Goal: Task Accomplishment & Management: Complete application form

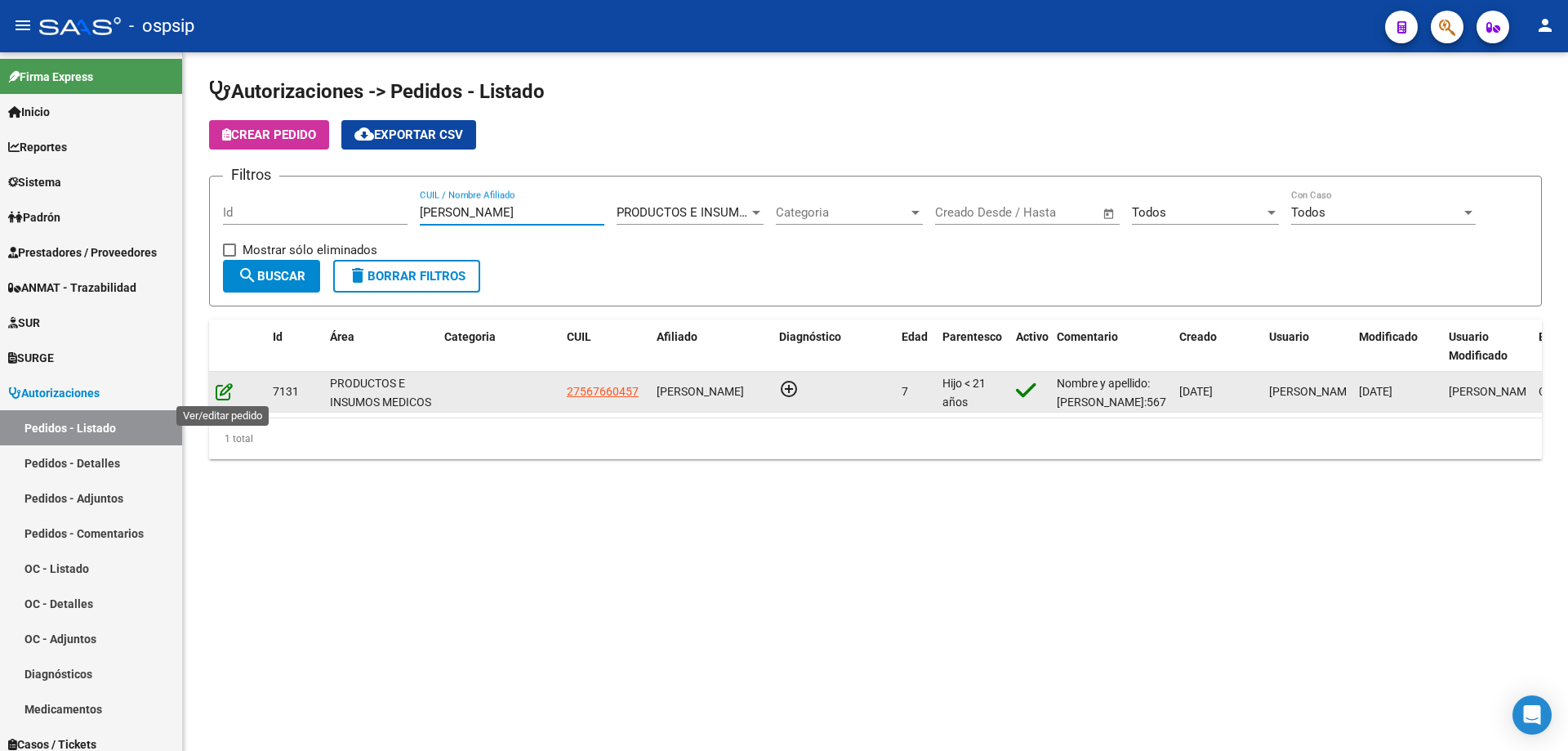
type input "[PERSON_NAME]"
click at [219, 389] on icon at bounding box center [224, 391] width 17 height 18
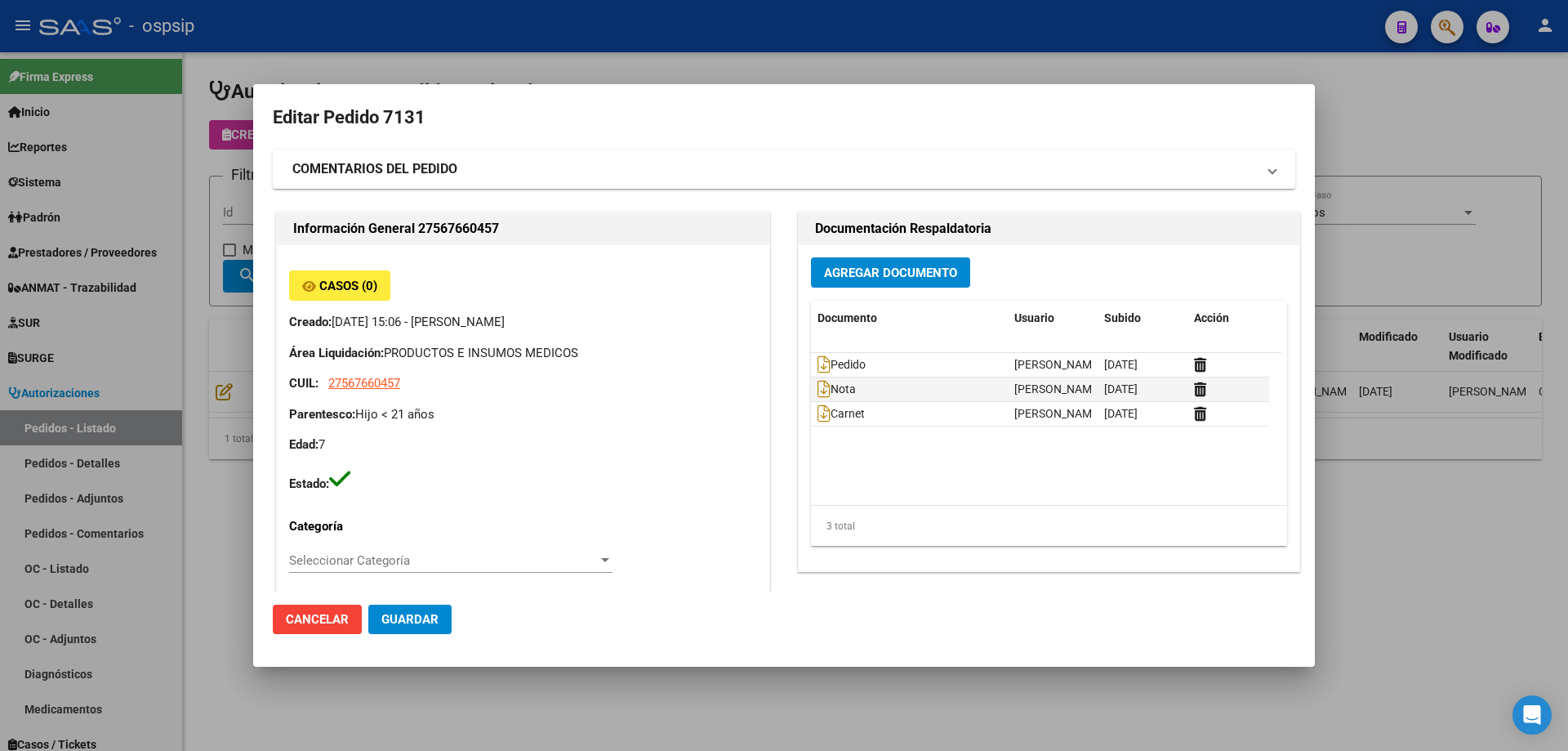
type input "Catamarca, [GEOGRAPHIC_DATA], CASA 19"
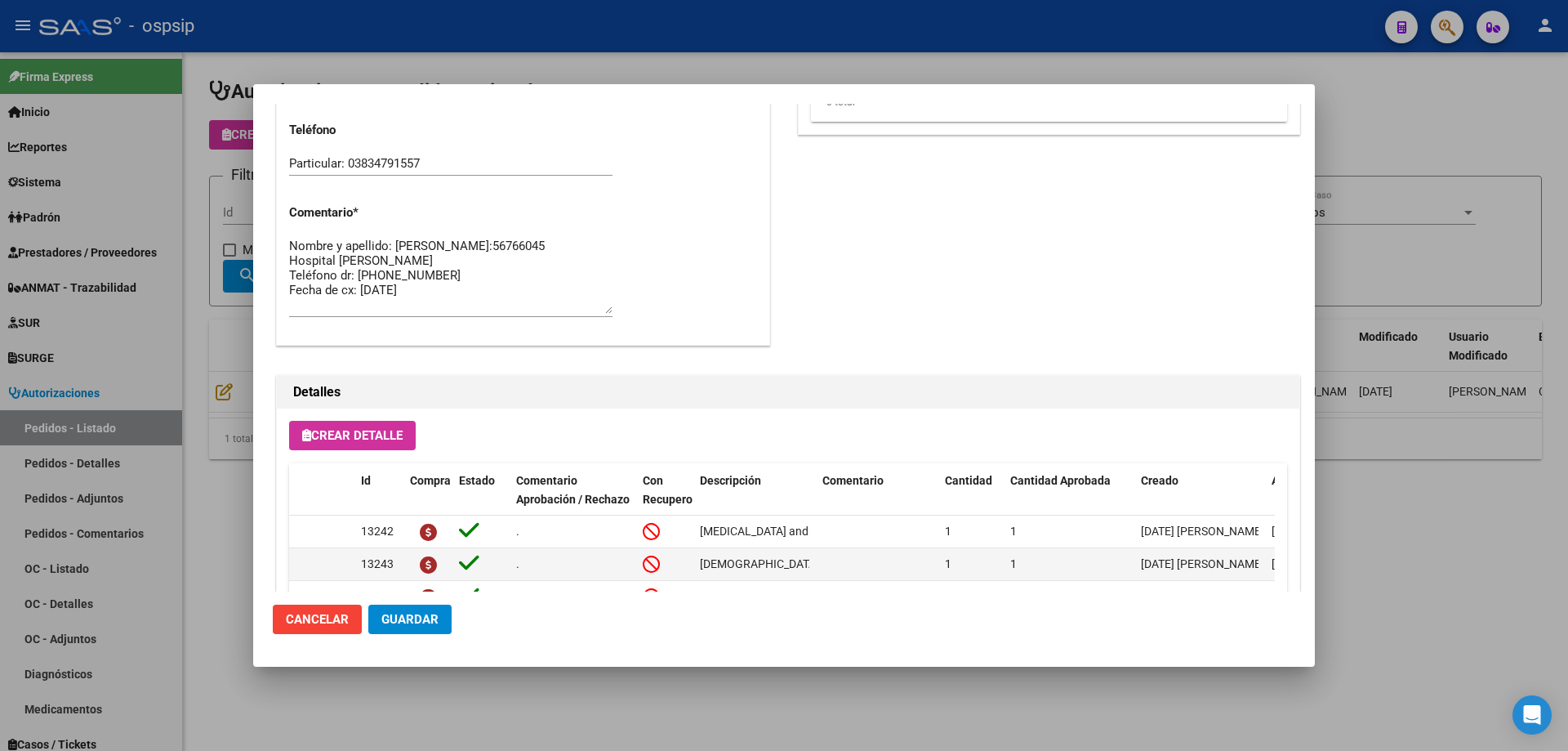
scroll to position [816, 0]
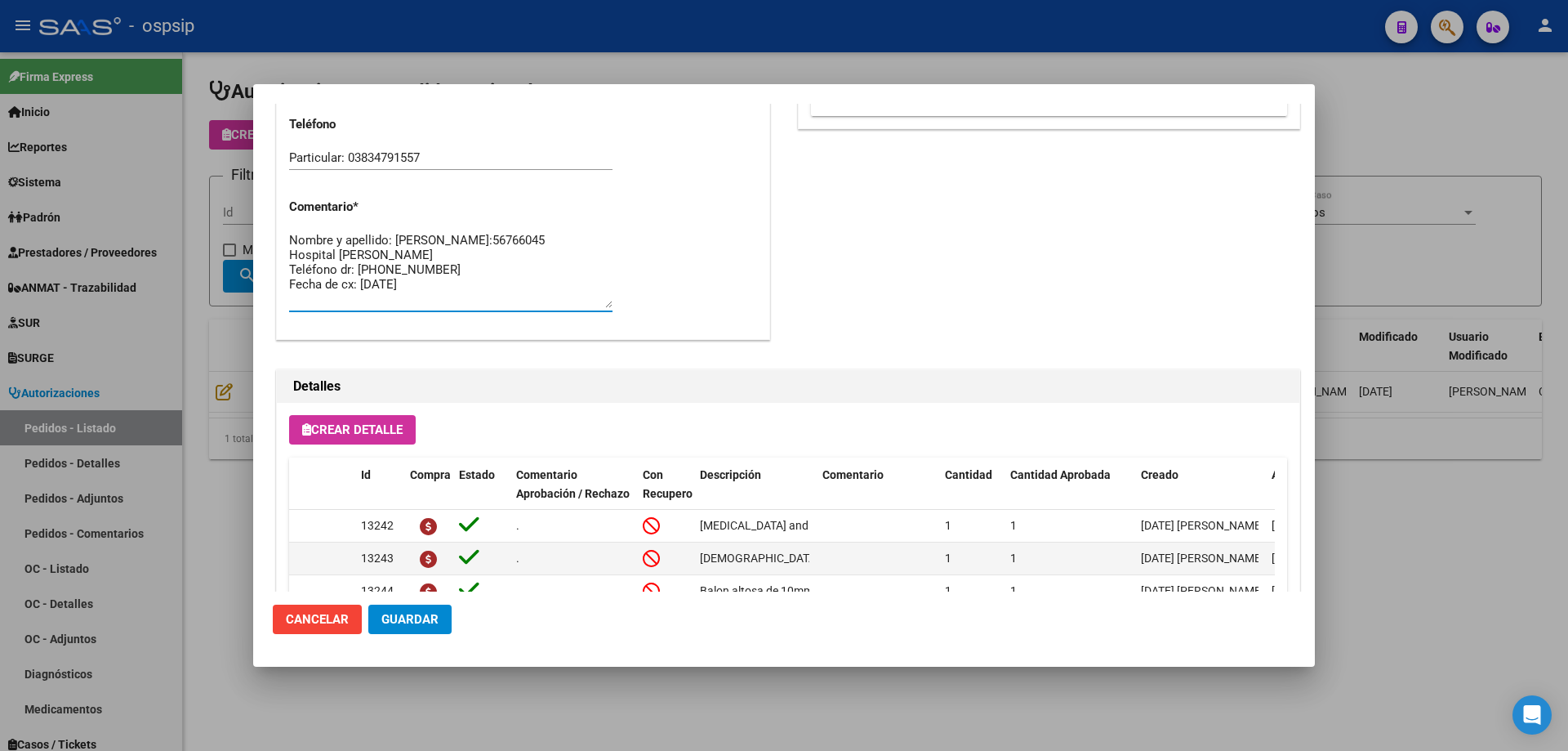
click at [462, 295] on textarea "Nombre y apellido: [PERSON_NAME]:56766045 Hospital [PERSON_NAME] Teléfono dr: […" at bounding box center [451, 269] width 323 height 77
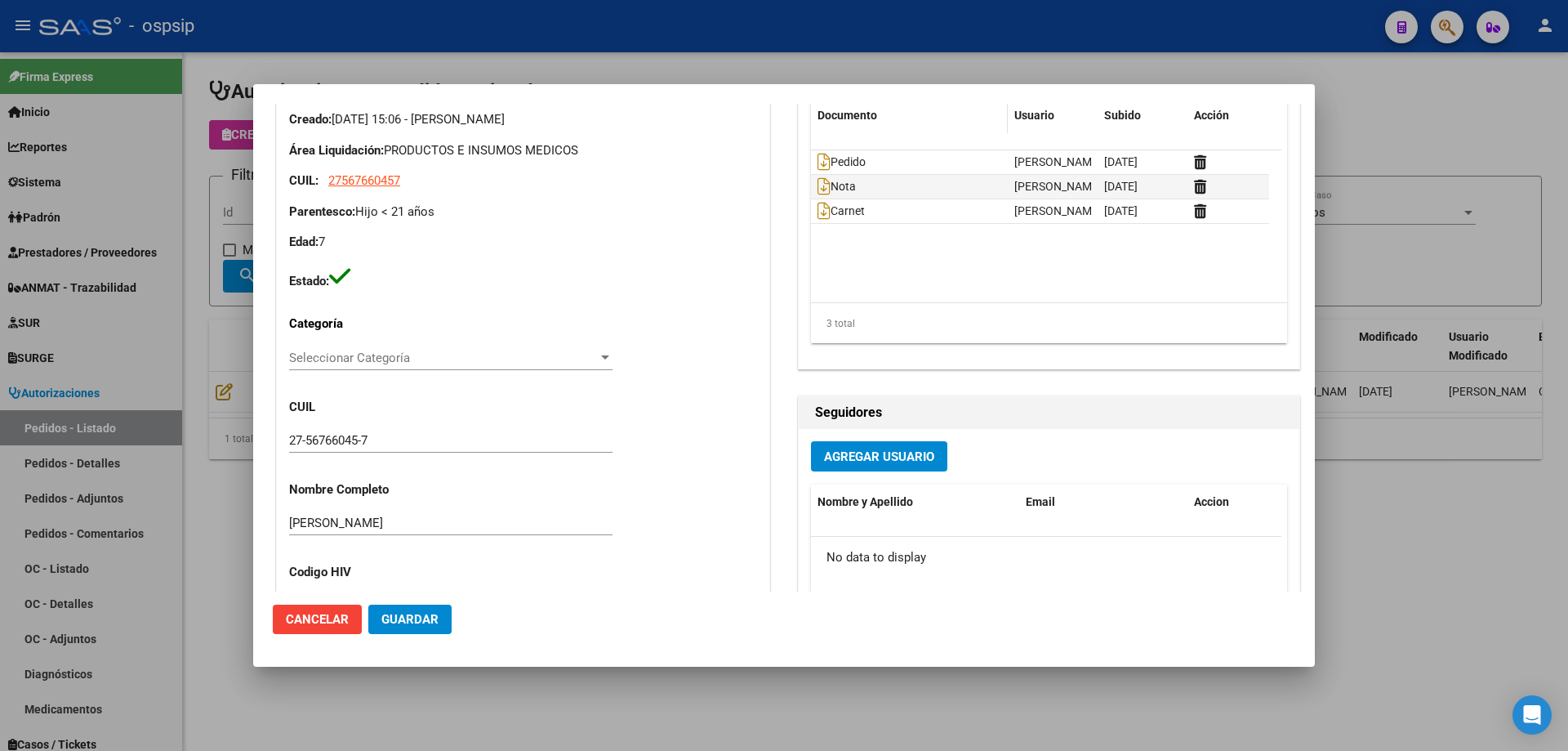
scroll to position [0, 0]
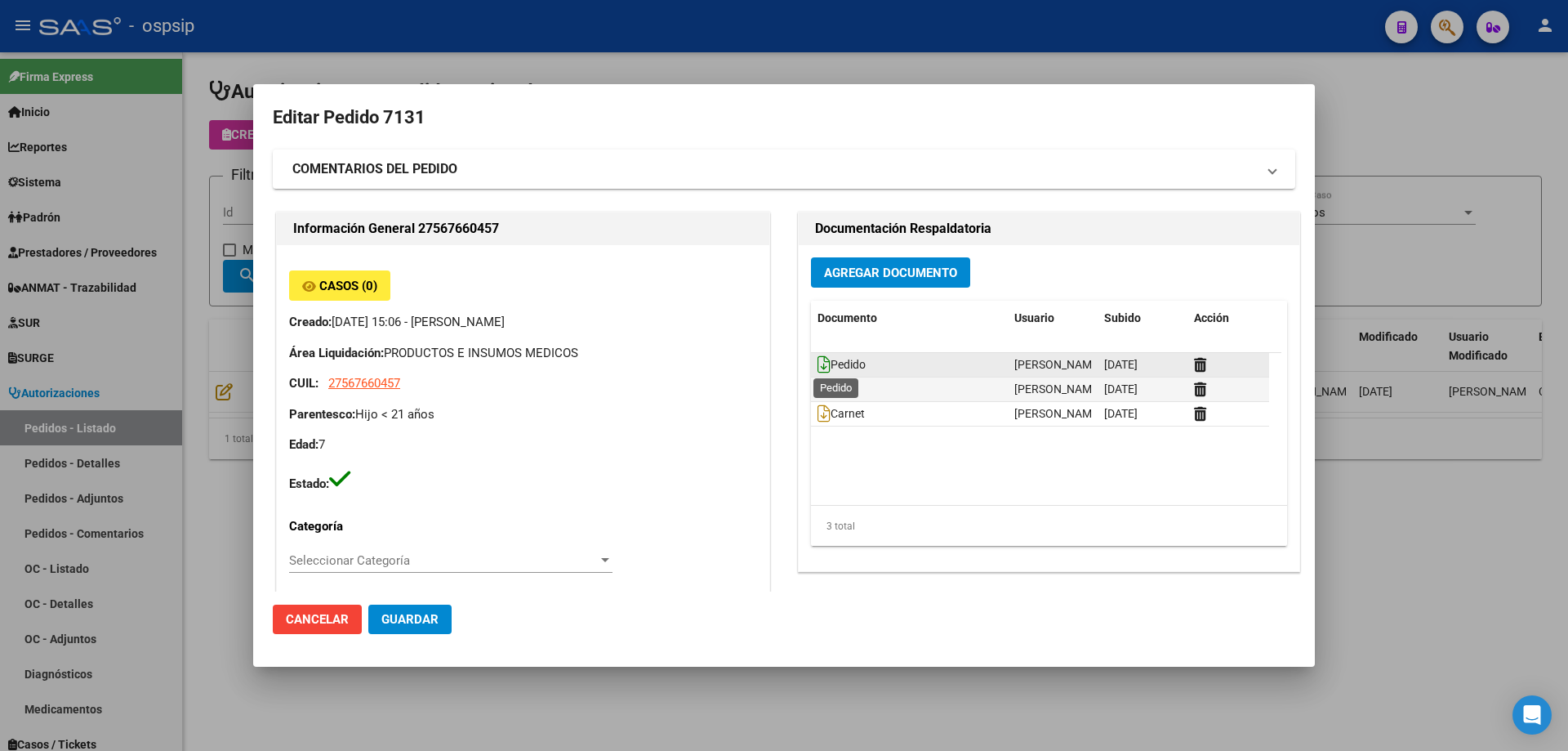
click at [817, 370] on icon at bounding box center [823, 364] width 13 height 18
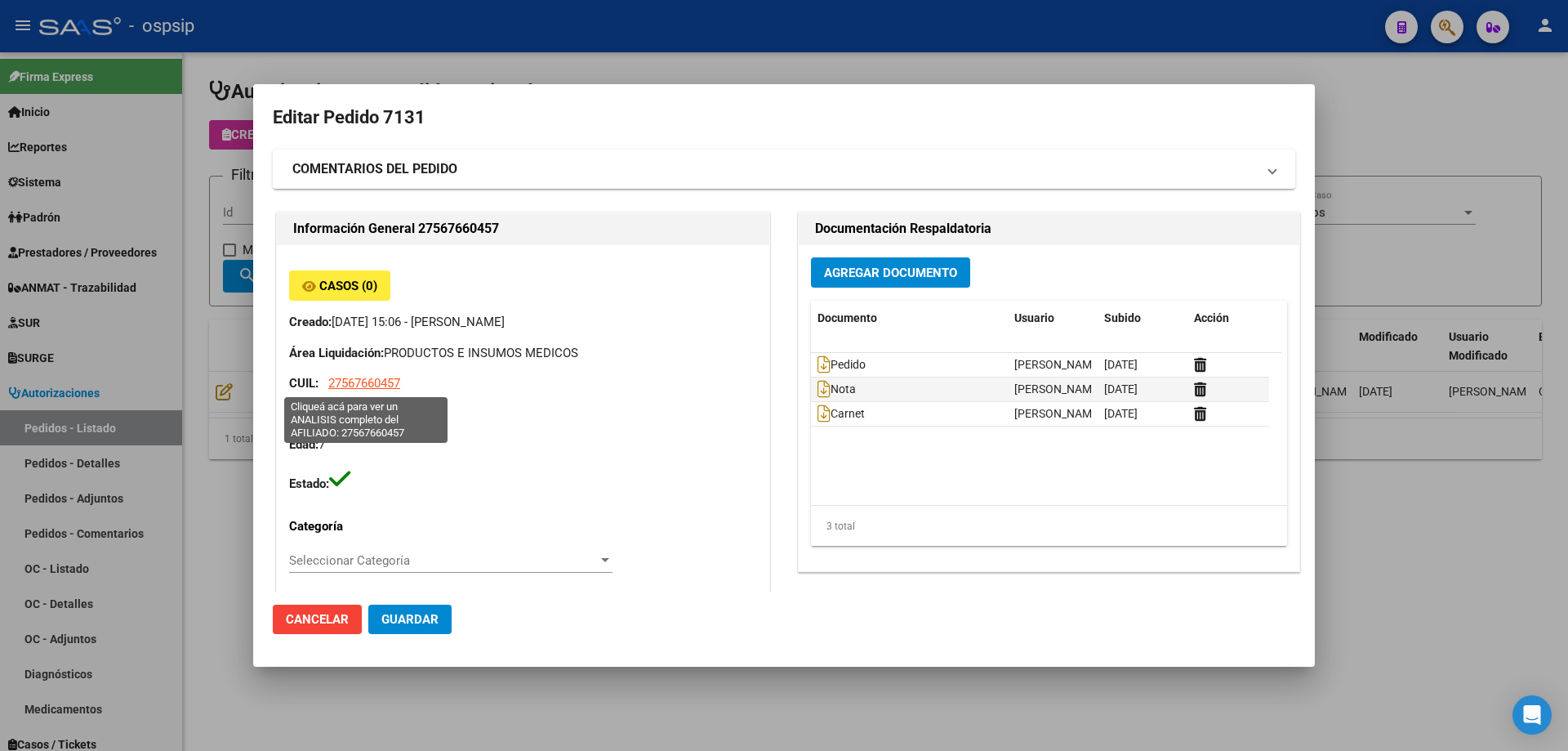
click at [378, 382] on span "27567660457" at bounding box center [364, 382] width 72 height 15
type textarea "27567660457"
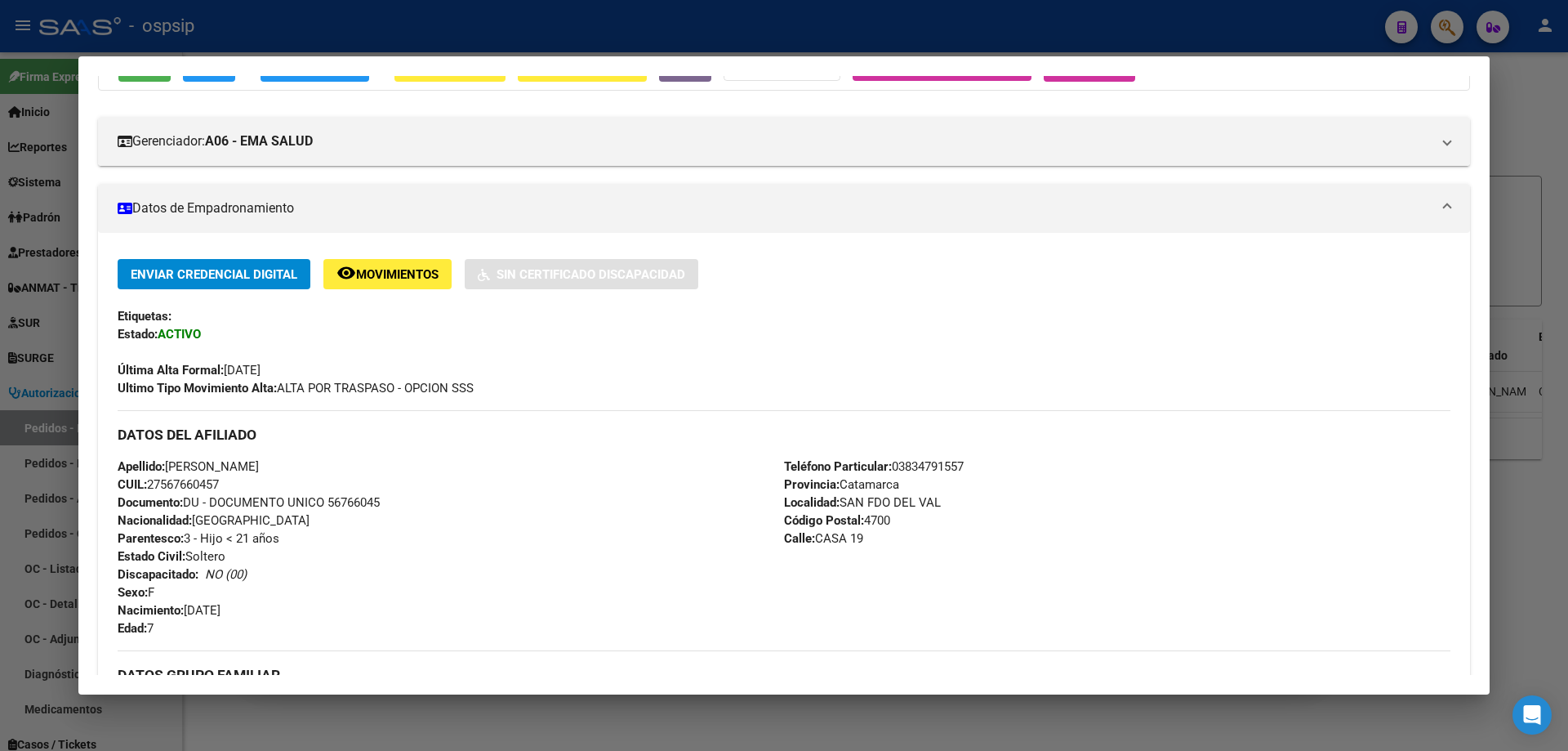
scroll to position [81, 0]
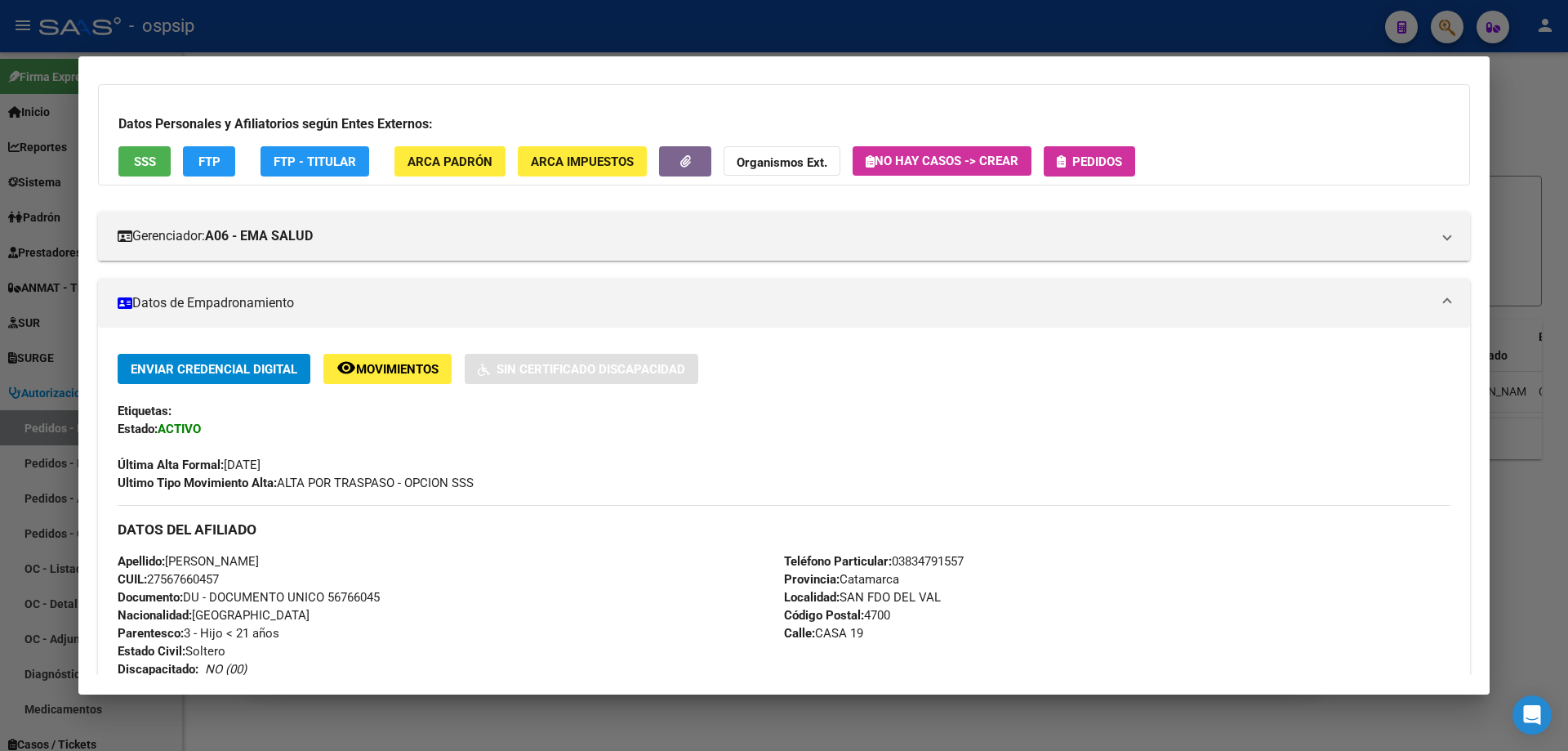
click at [22, 292] on div at bounding box center [784, 376] width 1568 height 751
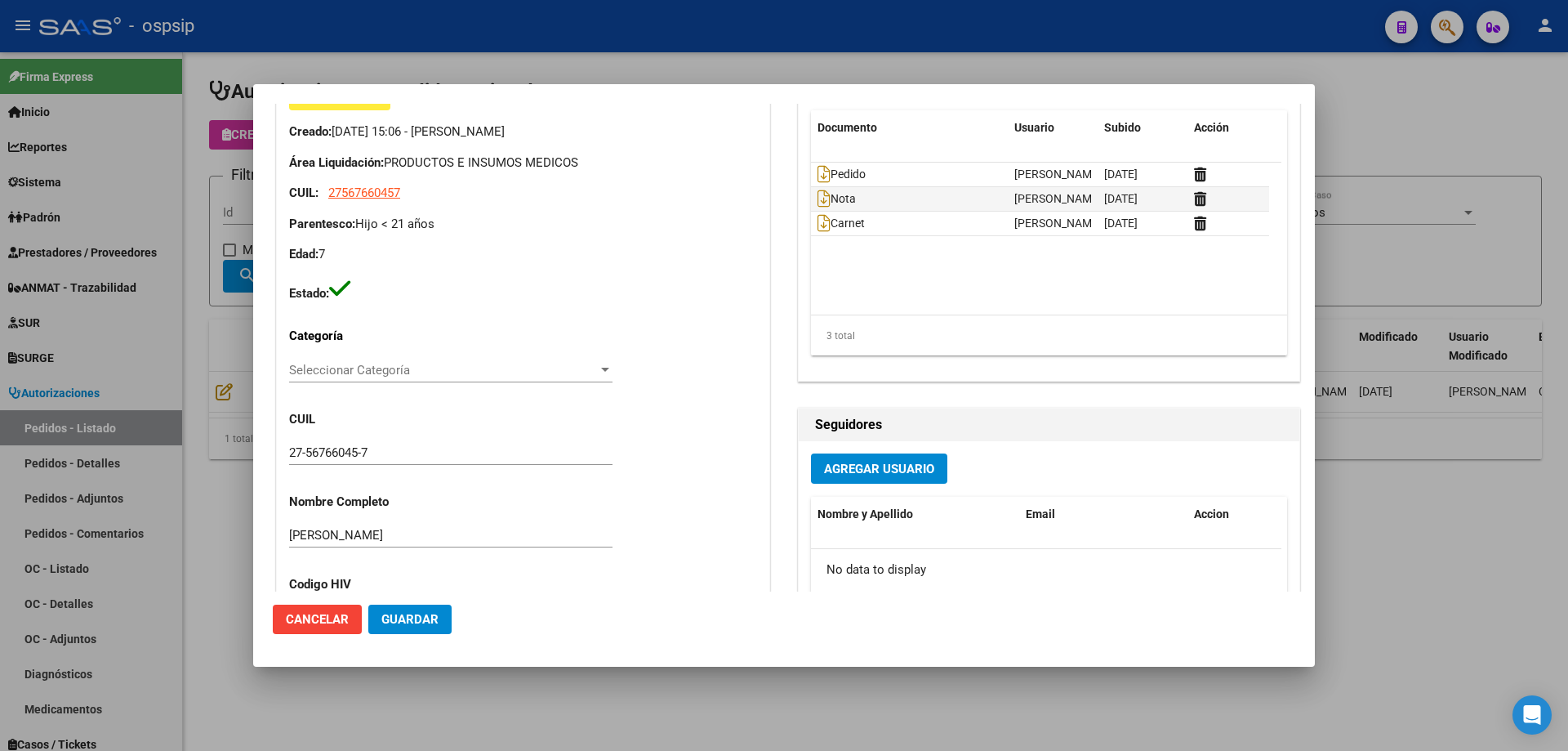
scroll to position [0, 0]
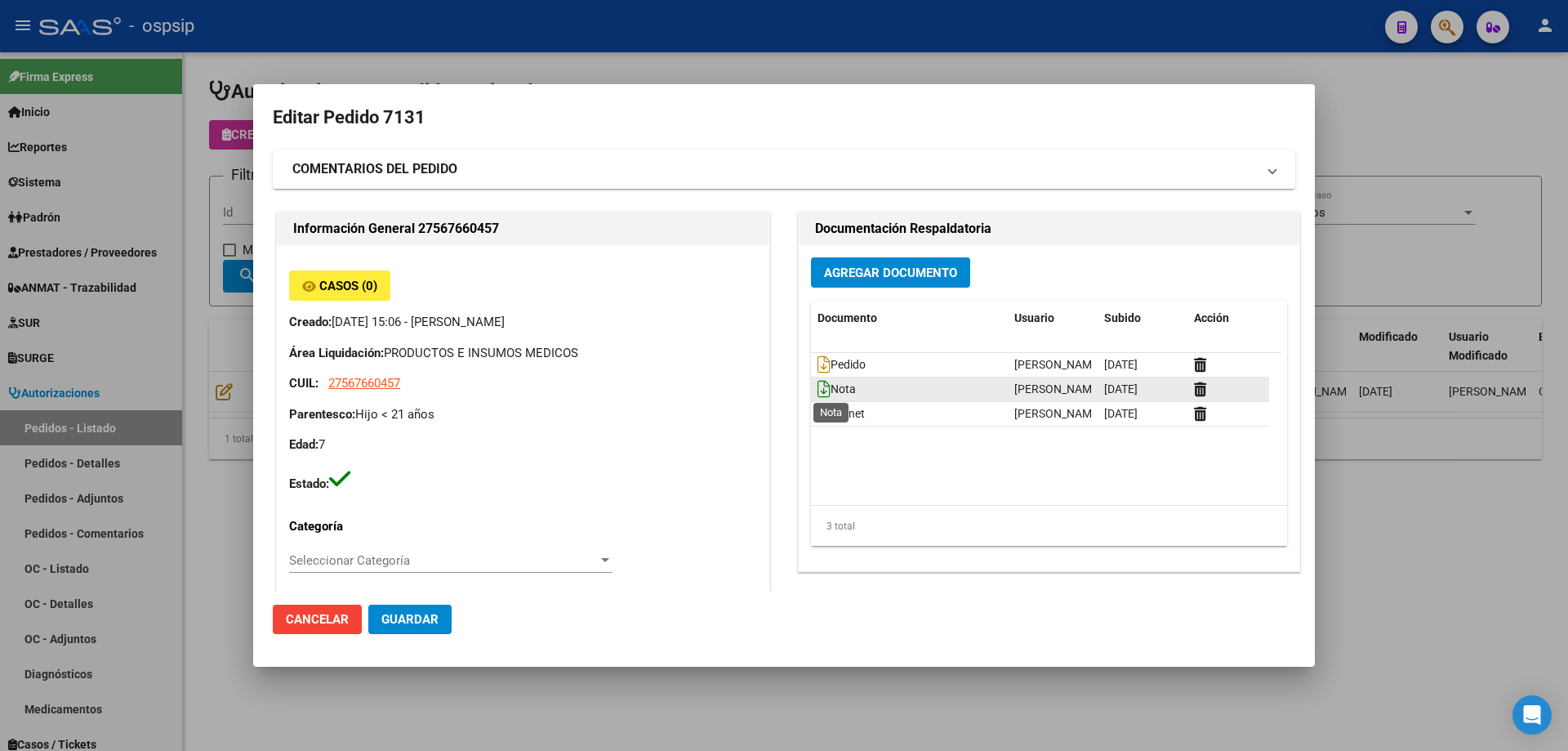
click at [822, 395] on icon at bounding box center [823, 388] width 13 height 18
click at [227, 275] on div at bounding box center [784, 376] width 1568 height 751
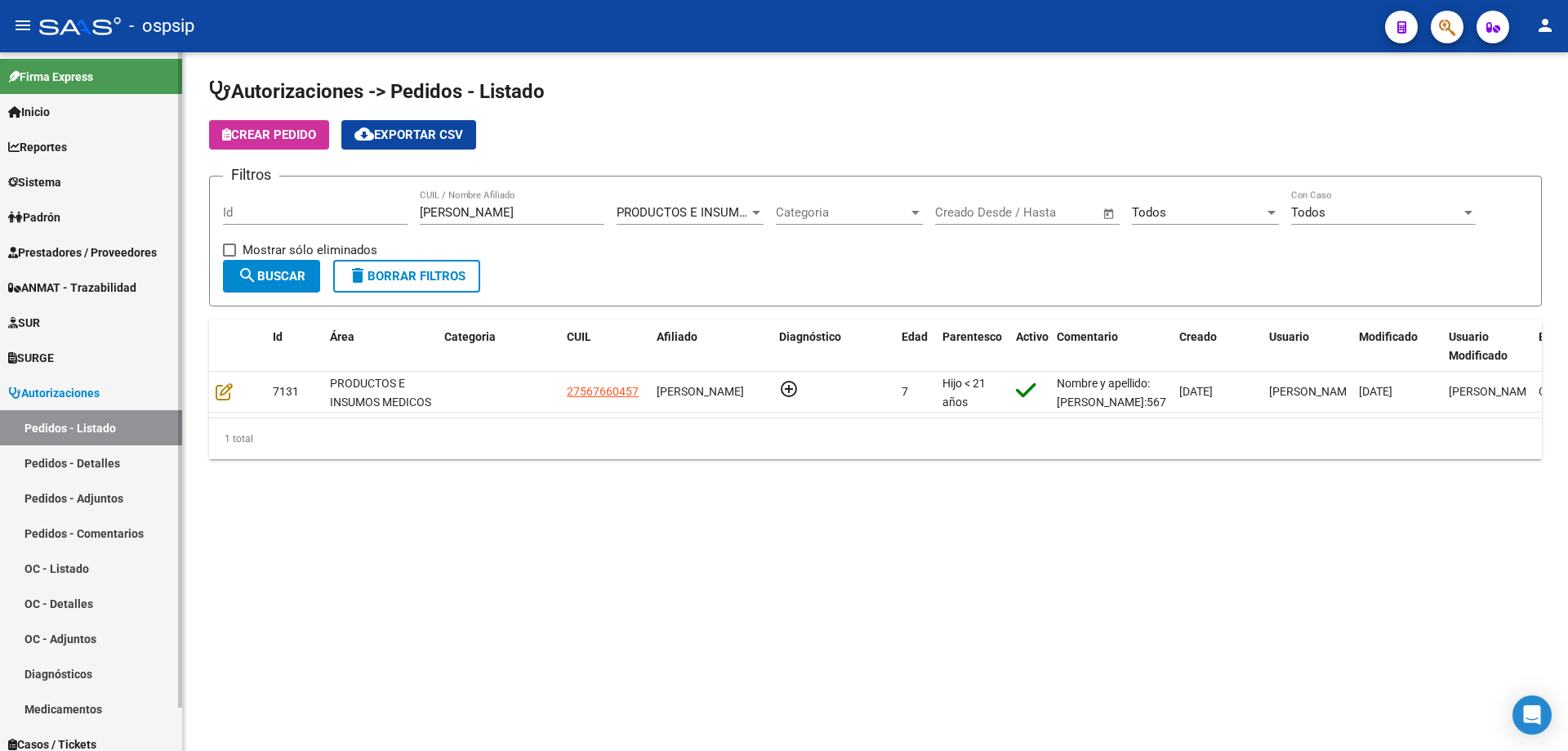
drag, startPoint x: 480, startPoint y: 205, endPoint x: 176, endPoint y: 179, distance: 305.1
click at [176, 179] on mat-sidenav-container "Firma Express Inicio Calendario SSS Instructivos Contacto OS Reportes Egresos D…" at bounding box center [784, 401] width 1568 height 698
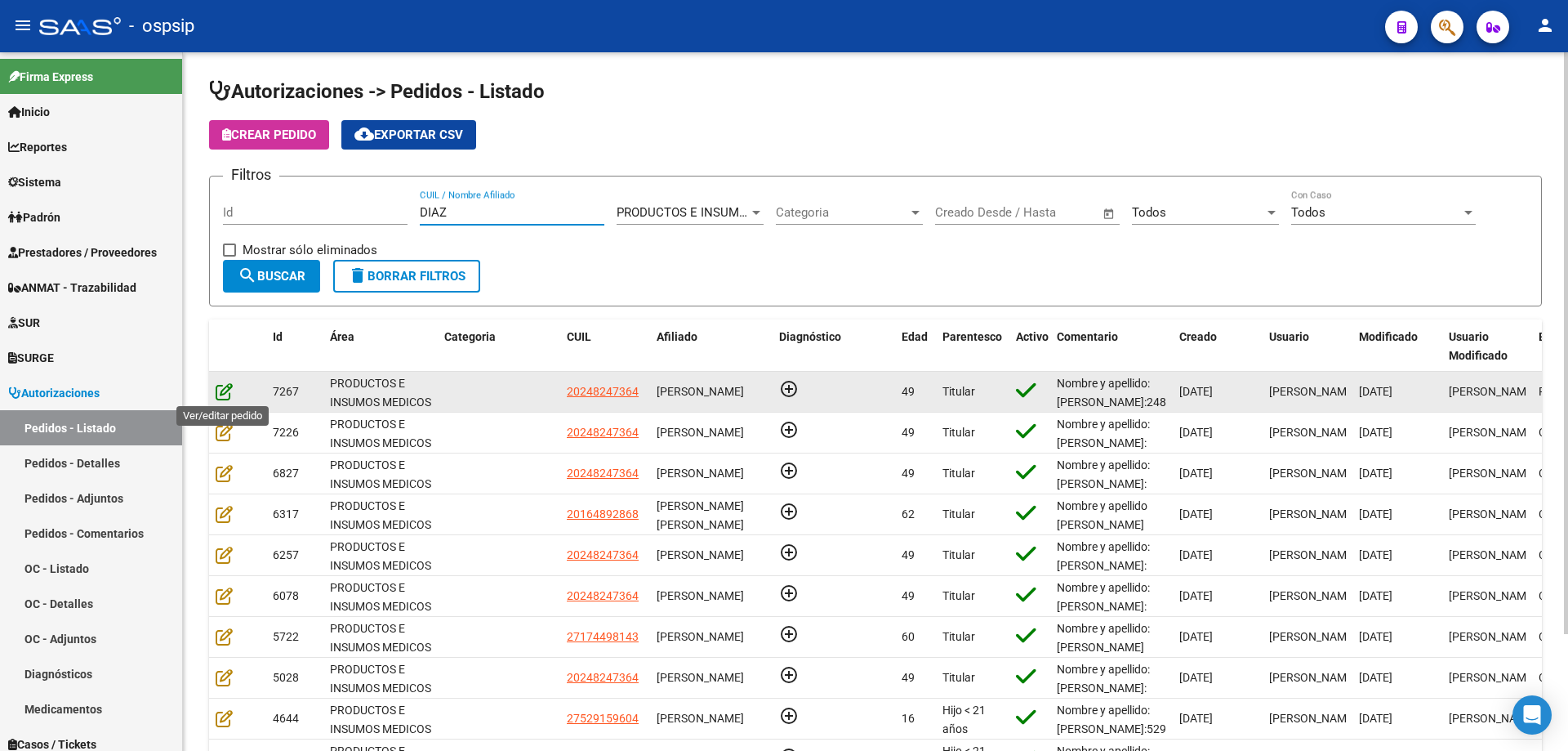
type input "DIAZ"
click at [220, 388] on icon at bounding box center [224, 391] width 17 height 18
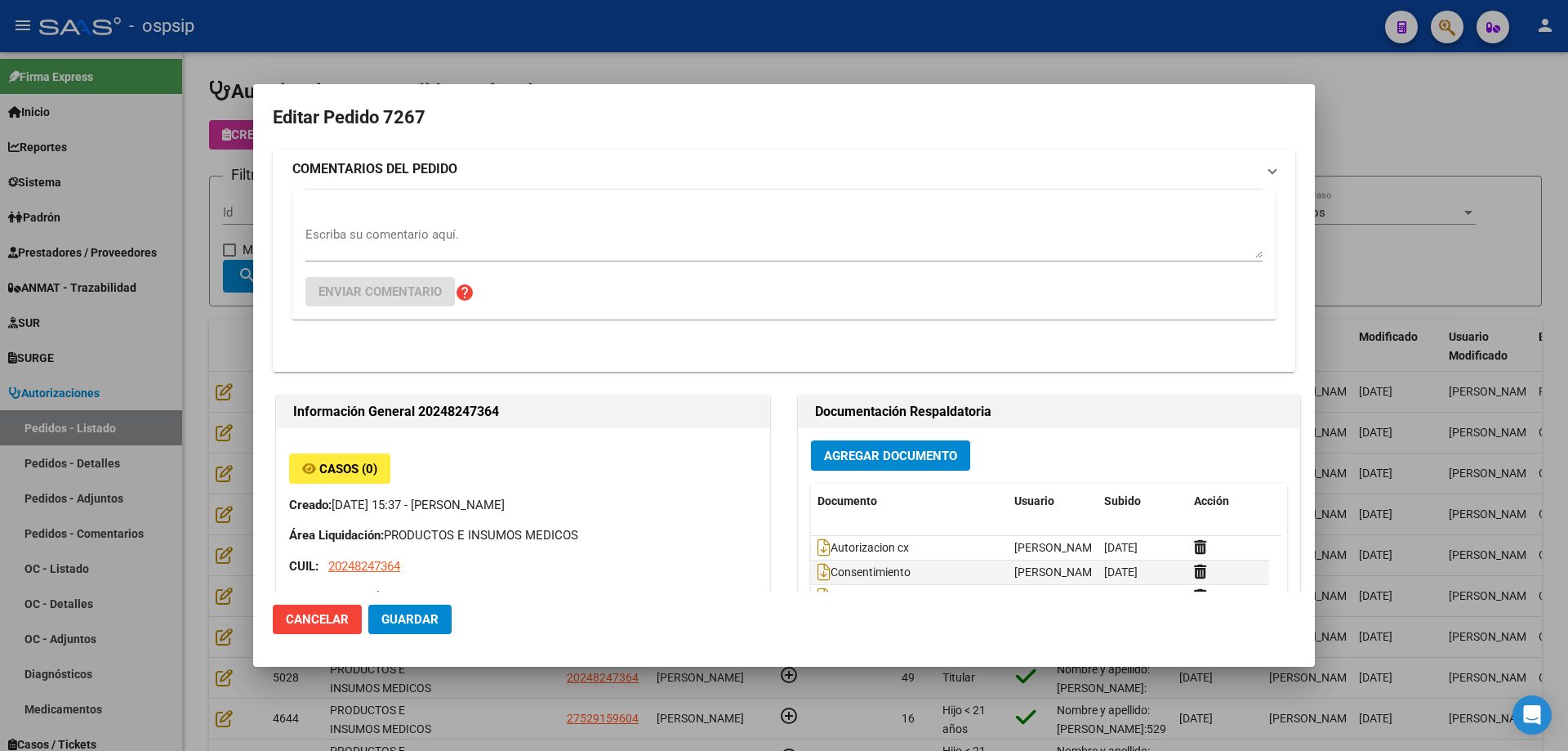
type input "[GEOGRAPHIC_DATA], [GEOGRAPHIC_DATA], [DOMAIN_NAME] Y P. UNIDAS ENTR 1 ED 4, Pi…"
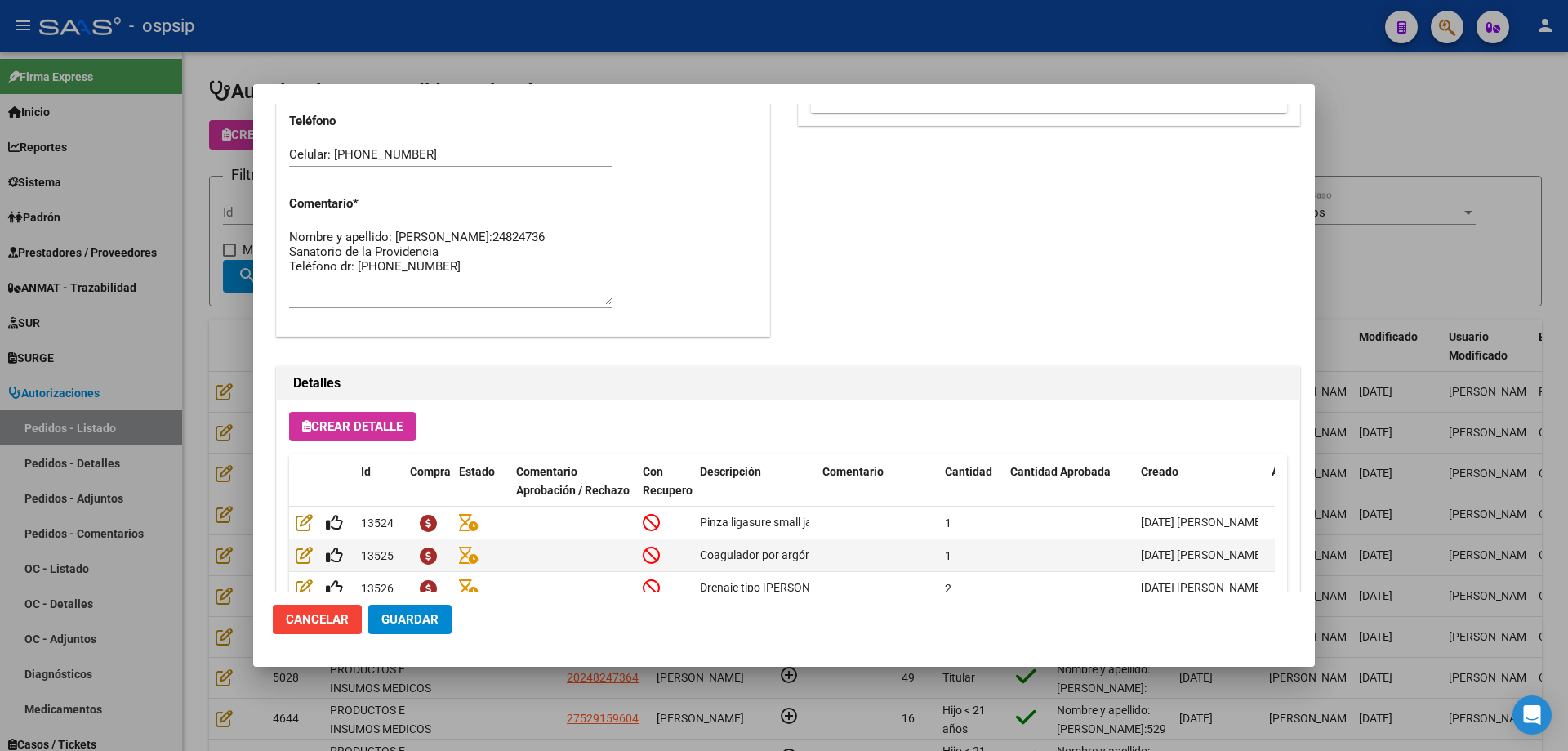
scroll to position [979, 0]
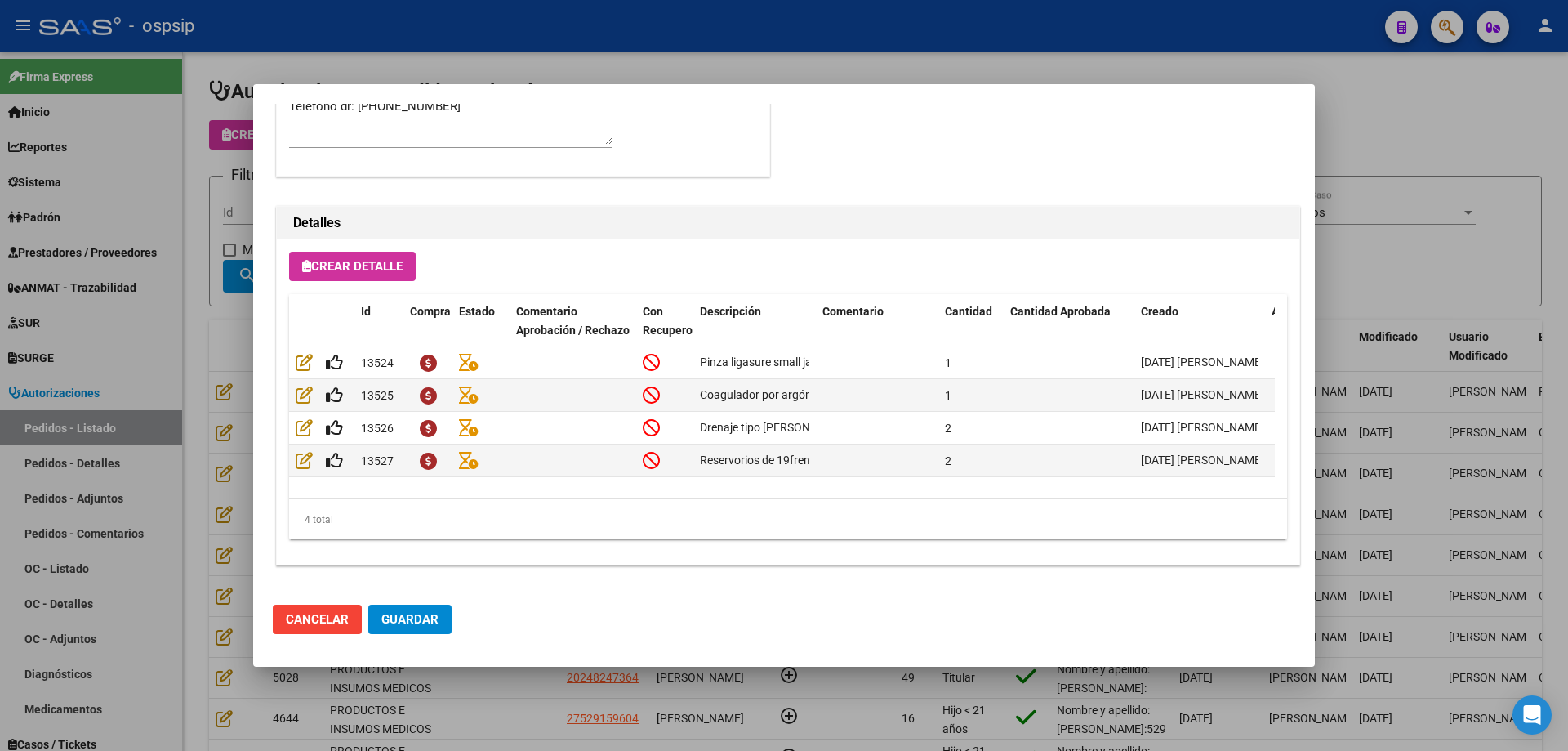
click at [164, 320] on div at bounding box center [784, 376] width 1568 height 751
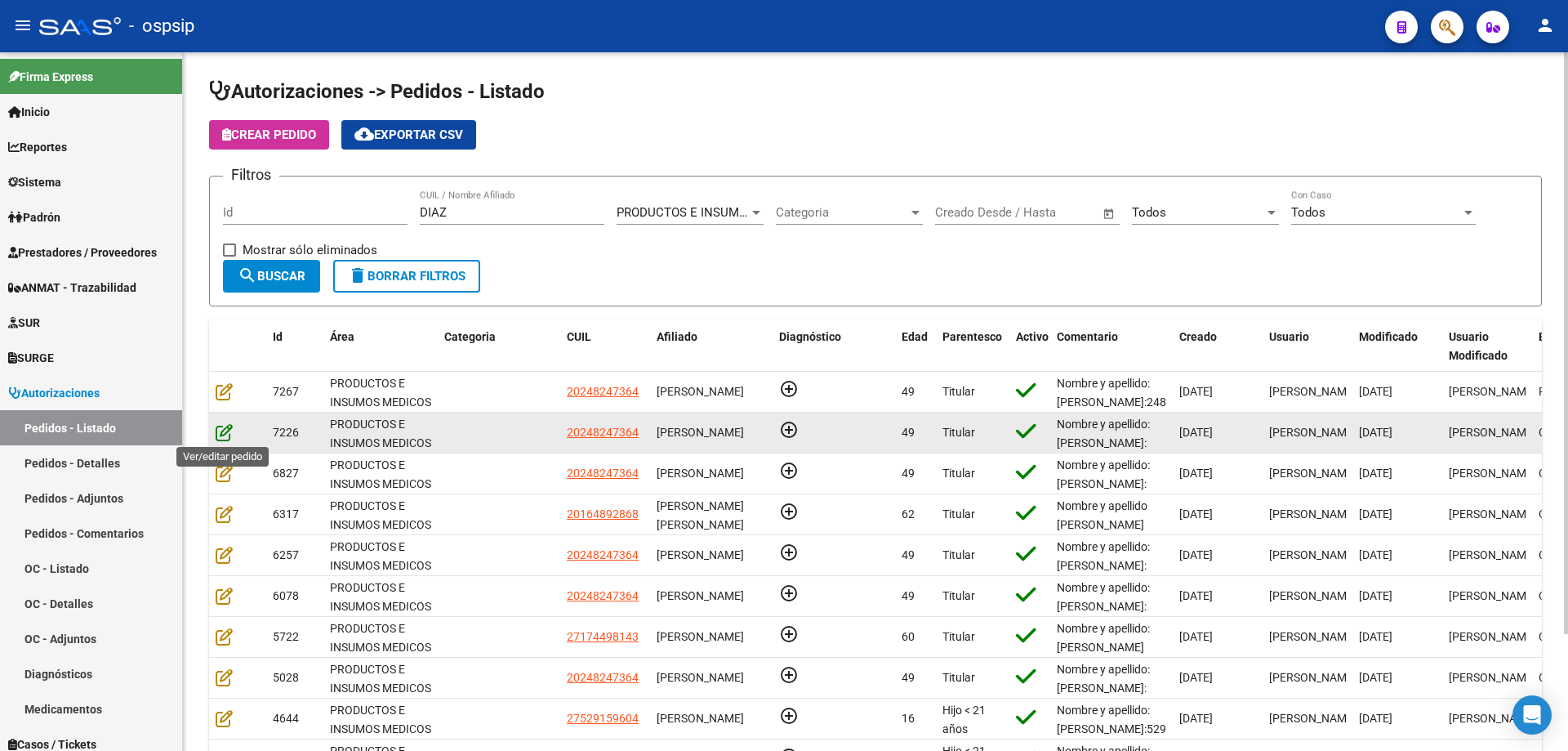
click at [231, 438] on icon at bounding box center [224, 432] width 17 height 18
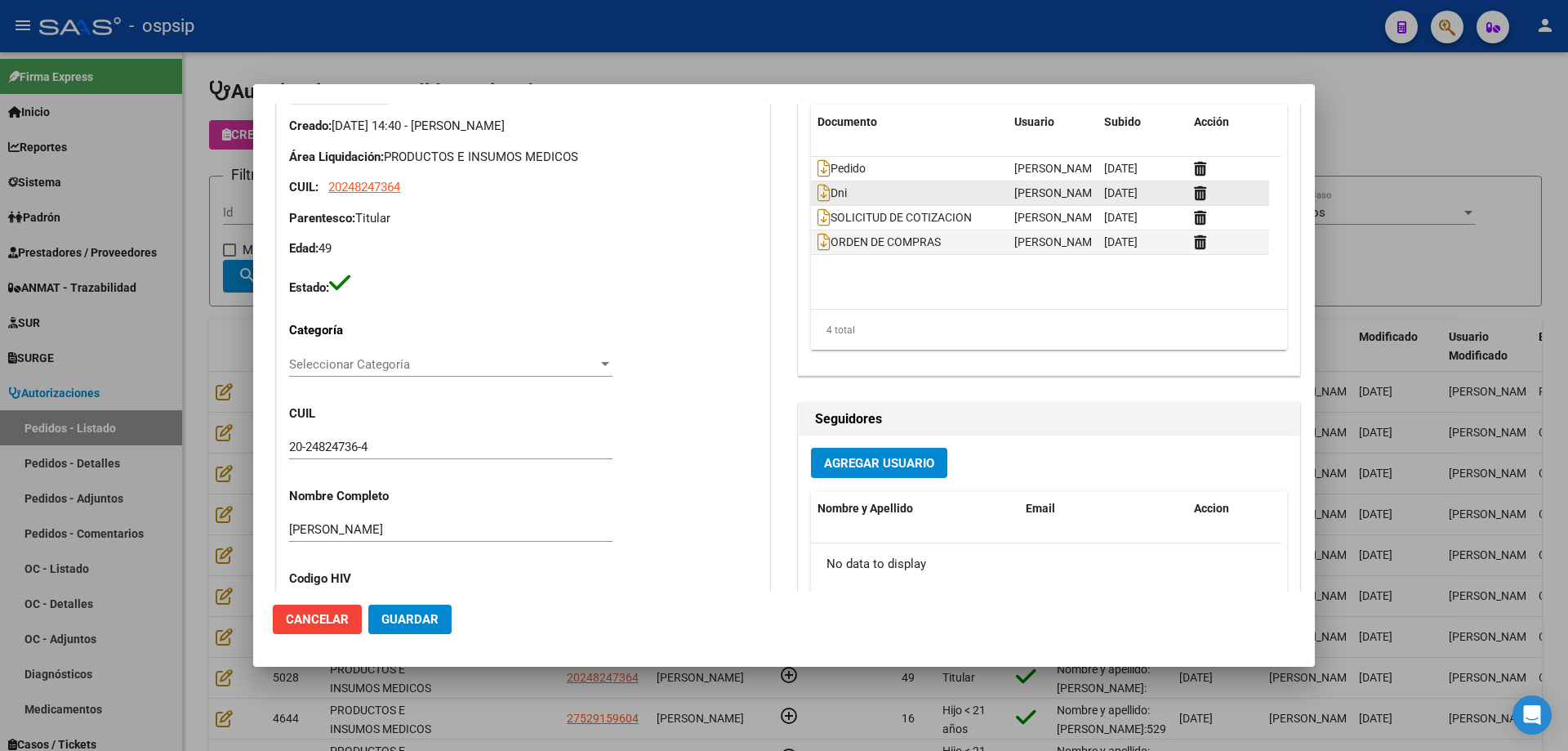
scroll to position [0, 0]
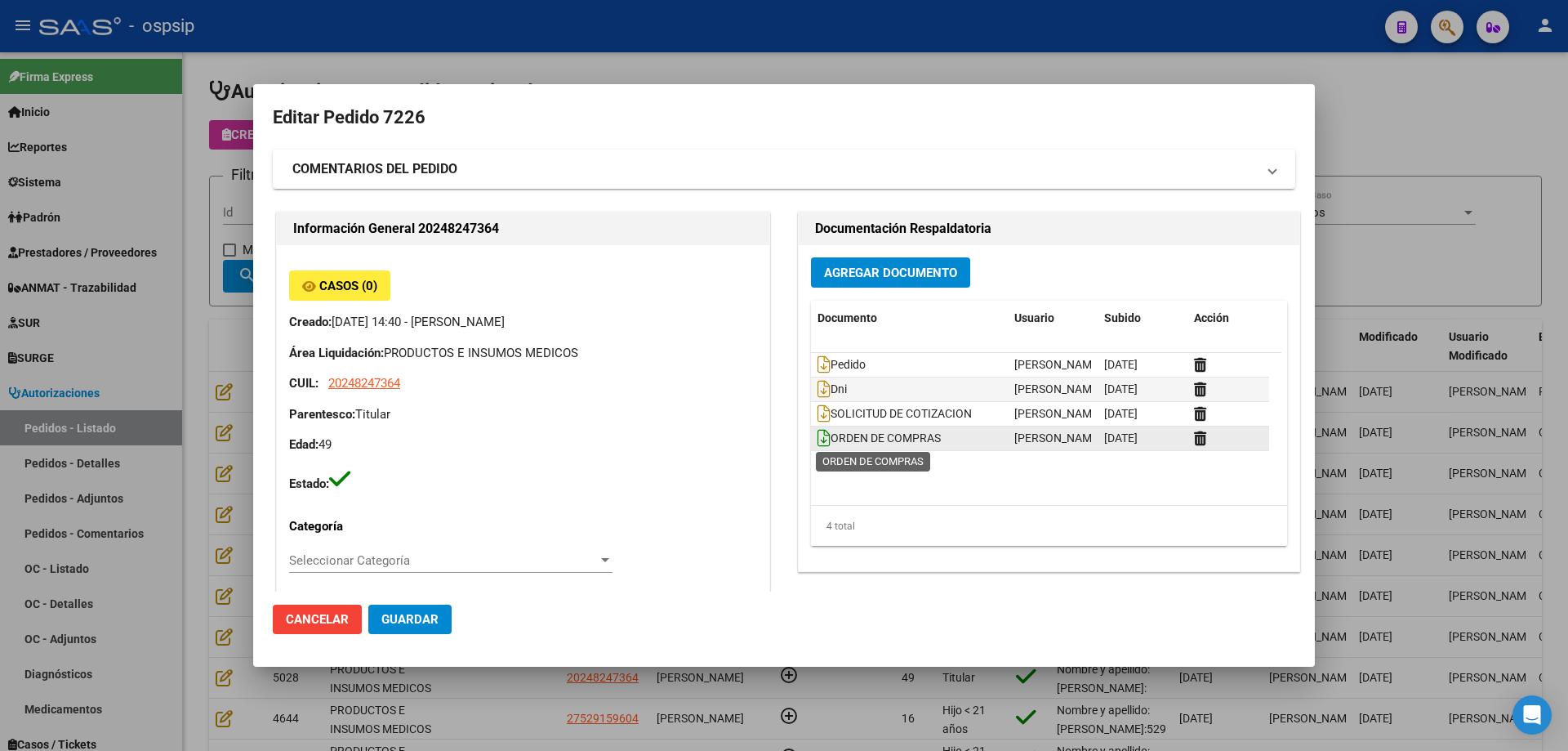
click at [817, 439] on icon at bounding box center [823, 438] width 13 height 18
click at [817, 435] on icon at bounding box center [823, 438] width 13 height 18
click at [818, 441] on icon at bounding box center [823, 438] width 13 height 18
click at [1327, 63] on div at bounding box center [784, 376] width 1568 height 751
